Goal: Information Seeking & Learning: Learn about a topic

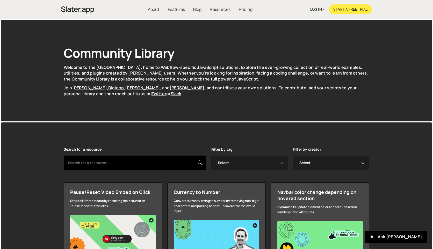
click at [115, 164] on input "text" at bounding box center [135, 163] width 142 height 14
type input "pan"
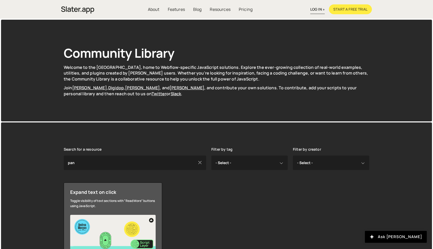
scroll to position [76, 0]
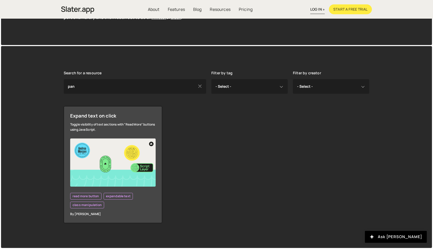
click at [201, 87] on icon at bounding box center [200, 86] width 4 height 6
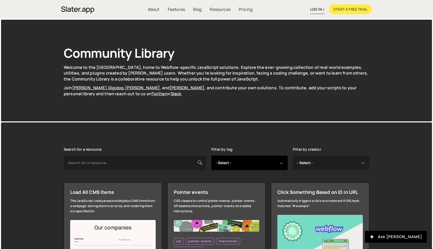
click at [279, 164] on select "- Select - all resources ::selection api american flag animation array filterin…" at bounding box center [249, 163] width 76 height 14
select select "canvas"
click at [211, 156] on select "- Select - all resources ::selection api american flag animation array filterin…" at bounding box center [249, 163] width 76 height 14
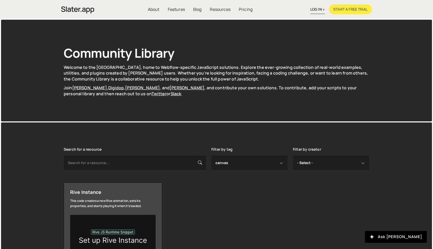
select select "canvas"
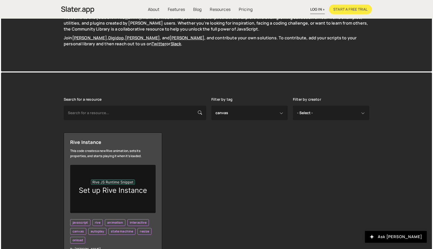
scroll to position [55, 0]
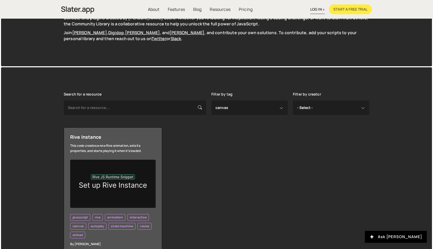
click at [119, 193] on img at bounding box center [112, 184] width 85 height 48
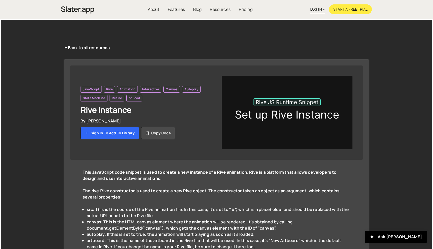
click at [295, 92] on img at bounding box center [287, 112] width 131 height 73
click at [281, 108] on img at bounding box center [287, 112] width 131 height 73
click at [279, 103] on img at bounding box center [287, 112] width 131 height 73
click at [257, 120] on img at bounding box center [287, 112] width 131 height 73
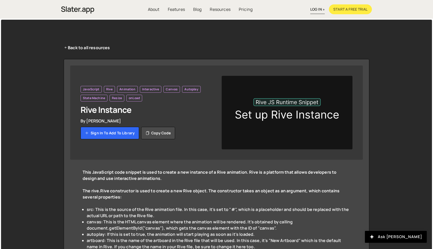
click at [252, 127] on img at bounding box center [287, 112] width 131 height 73
click at [252, 138] on img at bounding box center [287, 112] width 131 height 73
drag, startPoint x: 266, startPoint y: 100, endPoint x: 262, endPoint y: 133, distance: 33.4
click at [262, 133] on img at bounding box center [287, 112] width 131 height 73
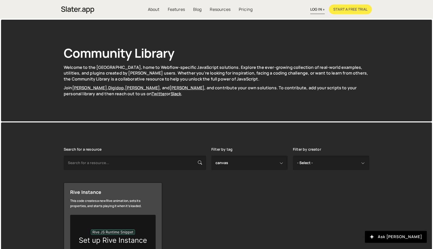
select select "canvas"
